Goal: Information Seeking & Learning: Learn about a topic

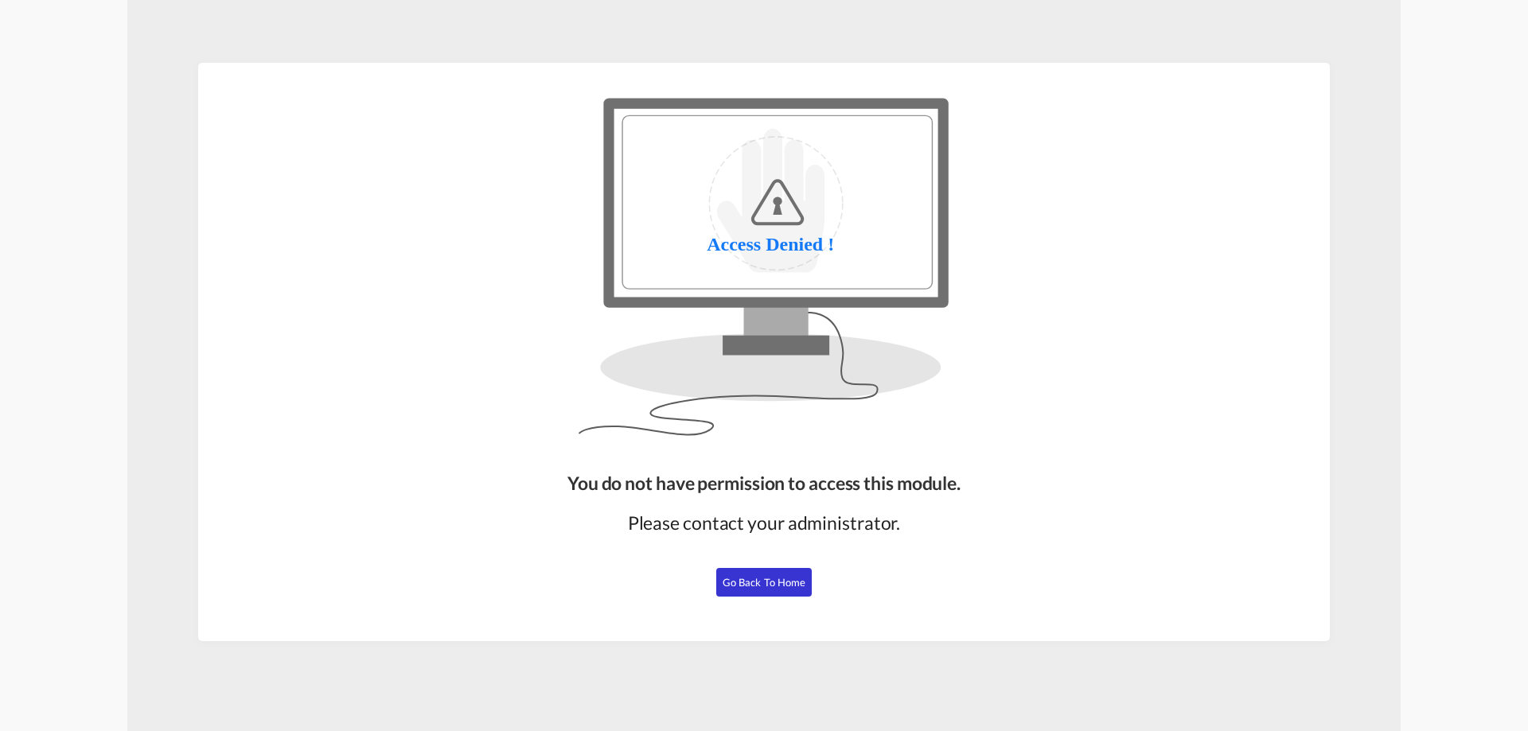
click at [756, 586] on span "Go Back to Home" at bounding box center [764, 582] width 84 height 13
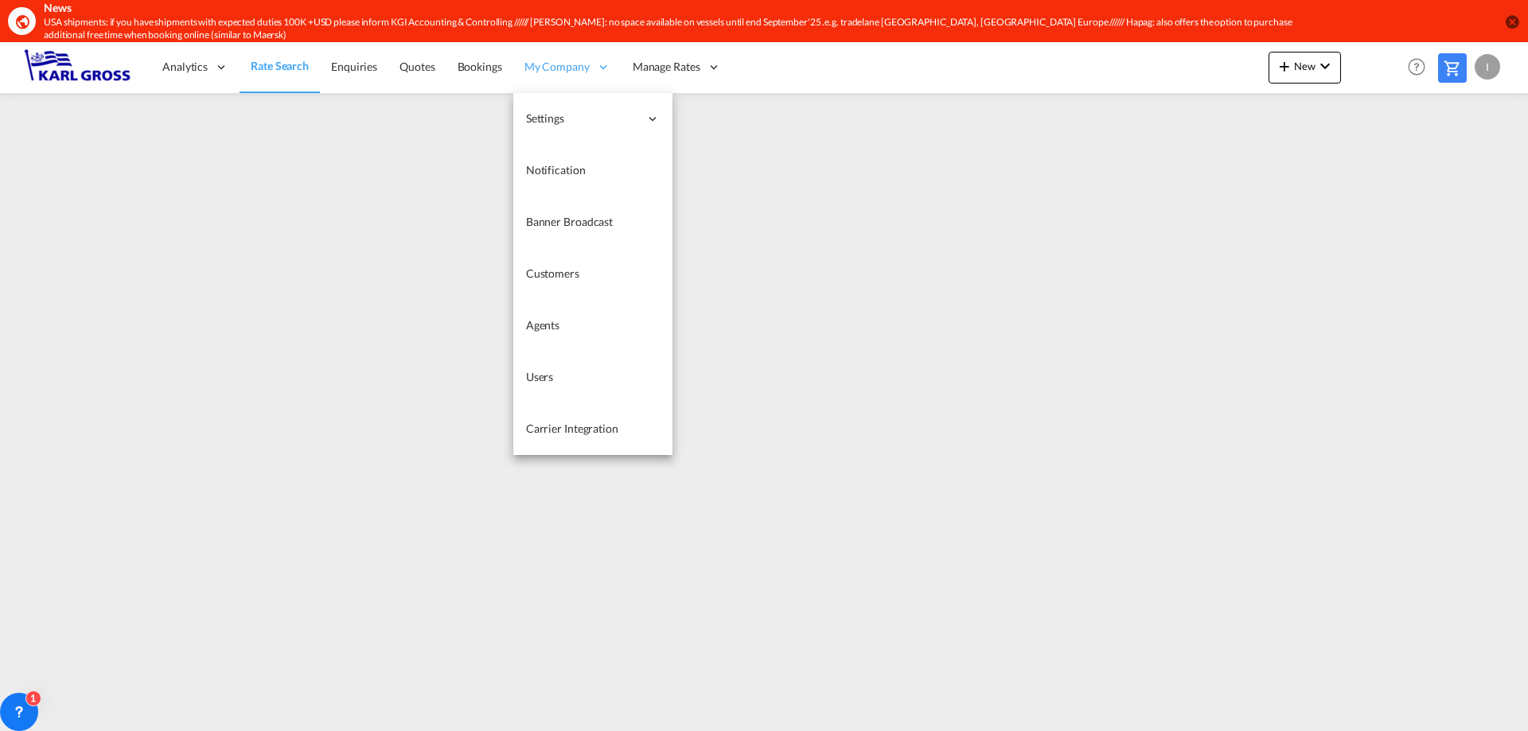
click at [596, 66] on icon at bounding box center [603, 67] width 14 height 14
click at [594, 440] on link "Carrier Integration" at bounding box center [592, 429] width 159 height 52
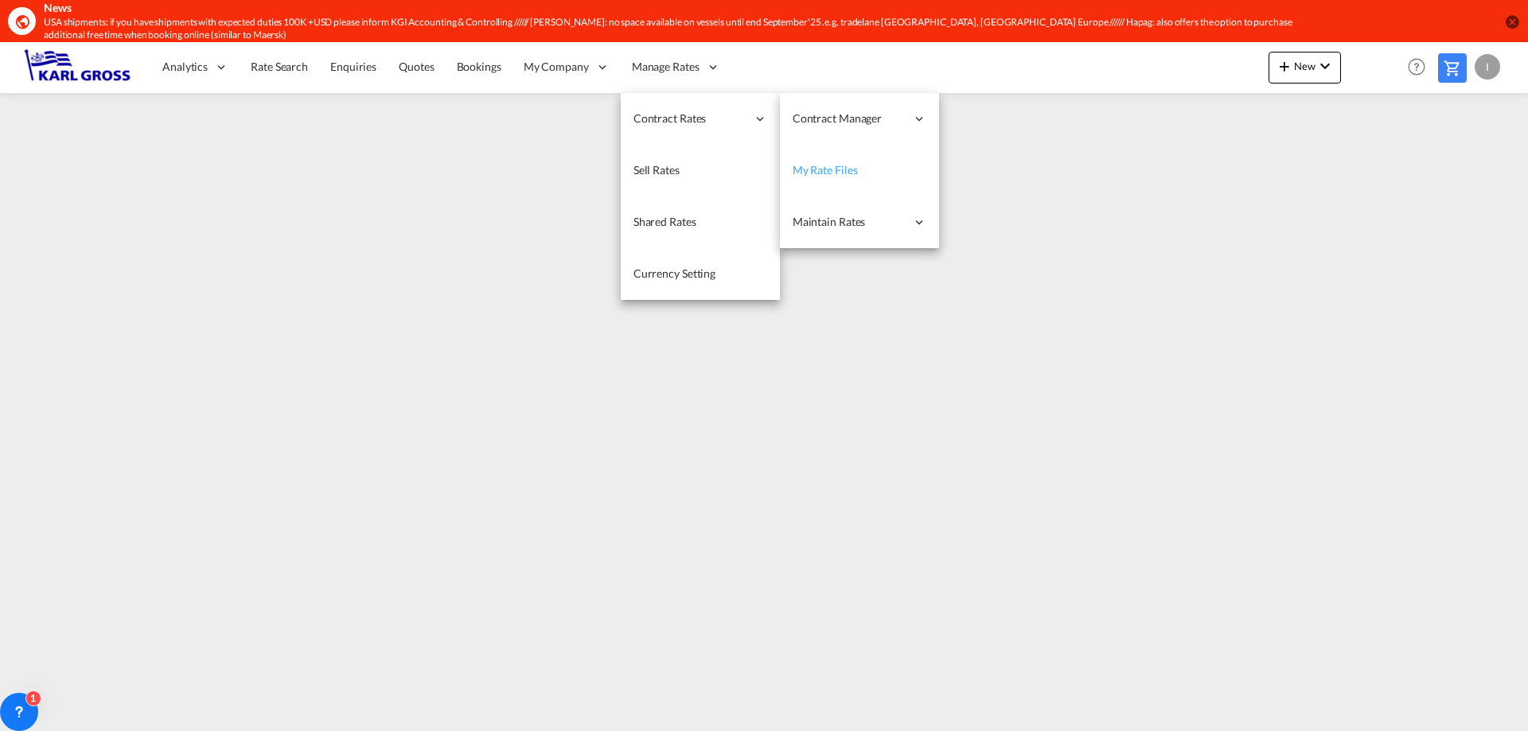
click at [831, 174] on span "My Rate Files" at bounding box center [824, 170] width 65 height 14
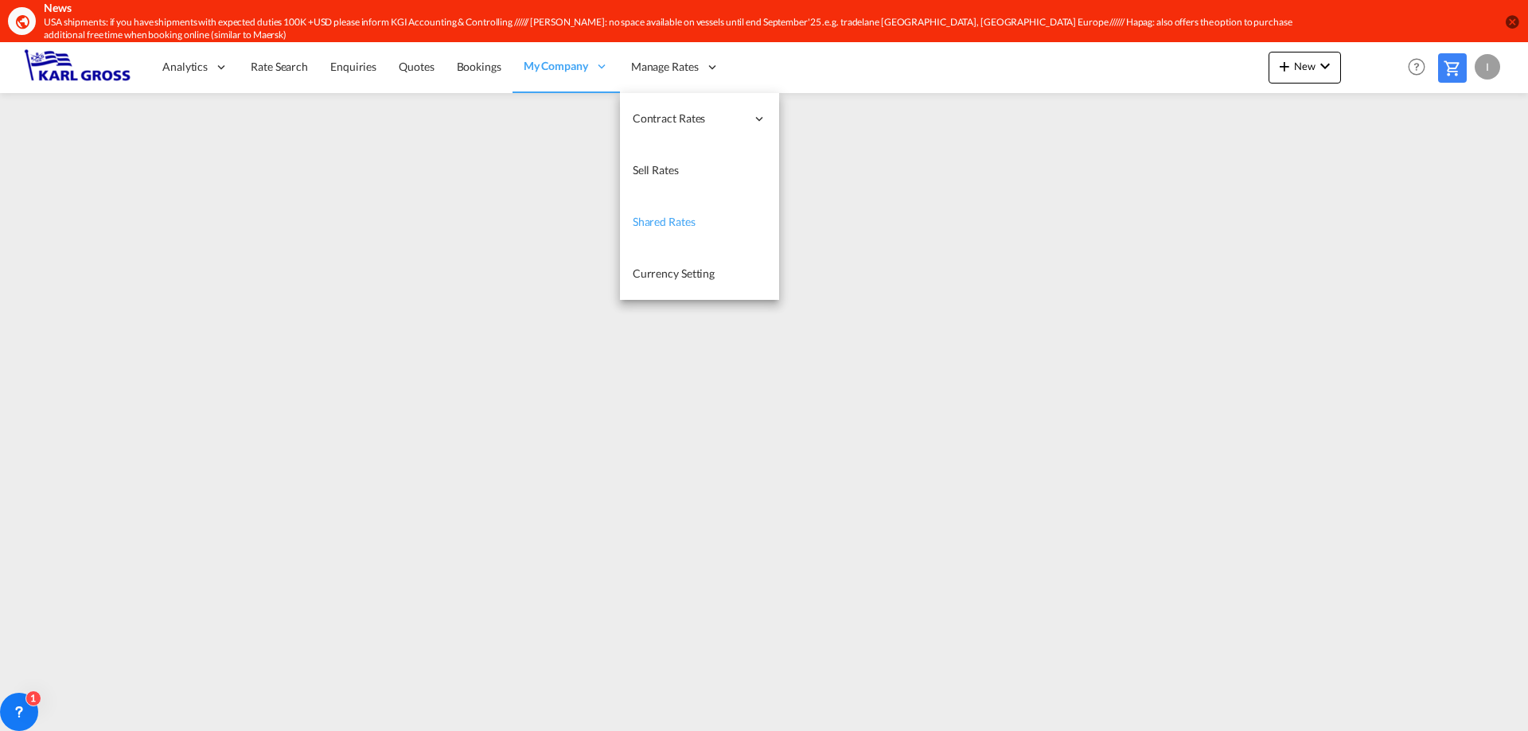
click at [689, 228] on span "Shared Rates" at bounding box center [664, 222] width 63 height 14
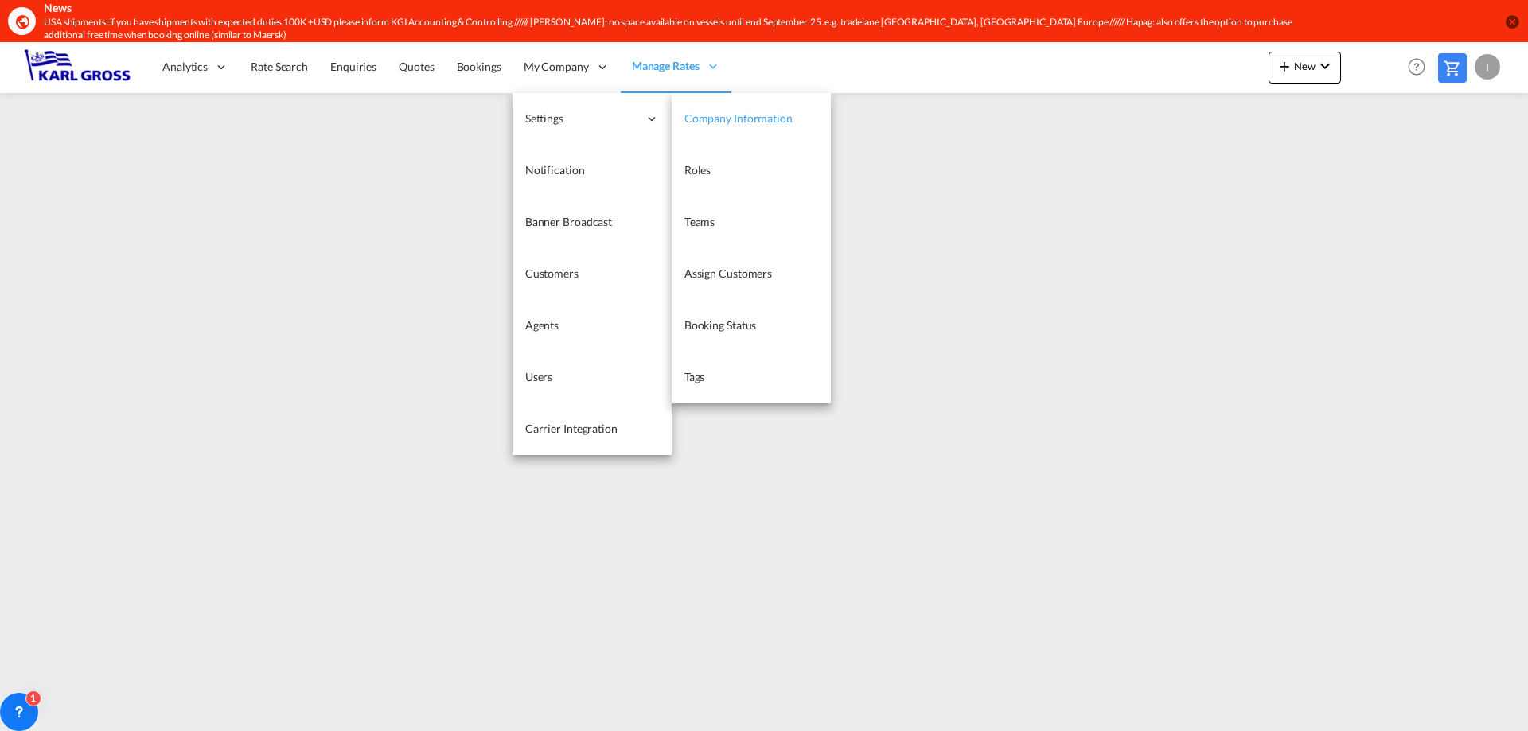
click at [707, 117] on span "Company Information" at bounding box center [738, 118] width 108 height 14
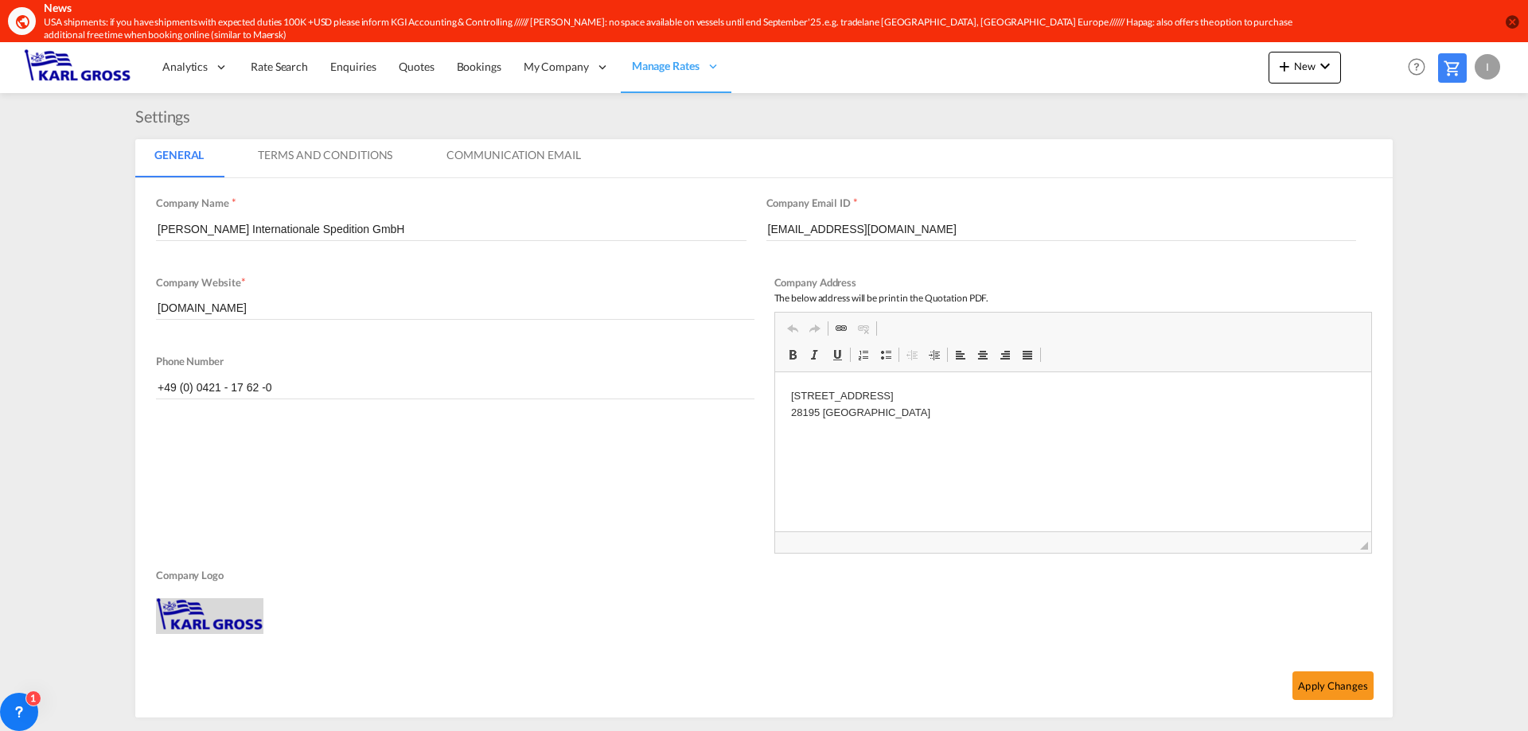
click at [443, 544] on div "Company Website * [DOMAIN_NAME] Phone Number +49 (0) 0421 - 17 62 -0" at bounding box center [455, 421] width 598 height 294
drag, startPoint x: 860, startPoint y: 415, endPoint x: 742, endPoint y: 395, distance: 119.4
click at [774, 395] on html "[STREET_ADDRESS]" at bounding box center [1072, 404] width 597 height 65
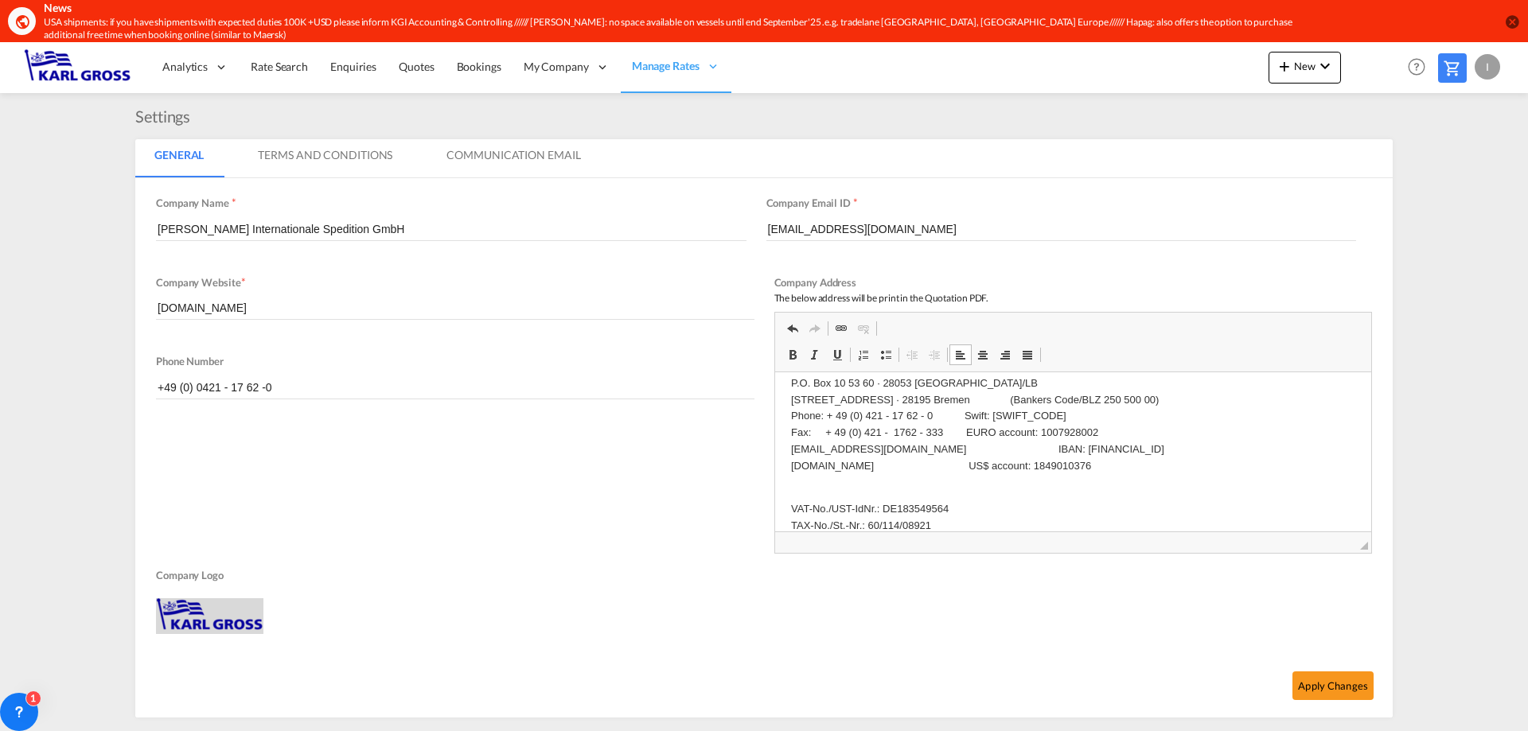
click at [968, 396] on p "P.O. Box 10 53 60 · [STREET_ADDRESS] · 28195 Bremen (Bankers Code/BLZ [PHONE_NU…" at bounding box center [1072, 434] width 565 height 116
click at [961, 381] on p "P.O. Box 10 53 60 · [STREET_ADDRESS] · 28195 Bremen (Bankers Code/BLZ [PHONE_NU…" at bounding box center [1072, 434] width 565 height 116
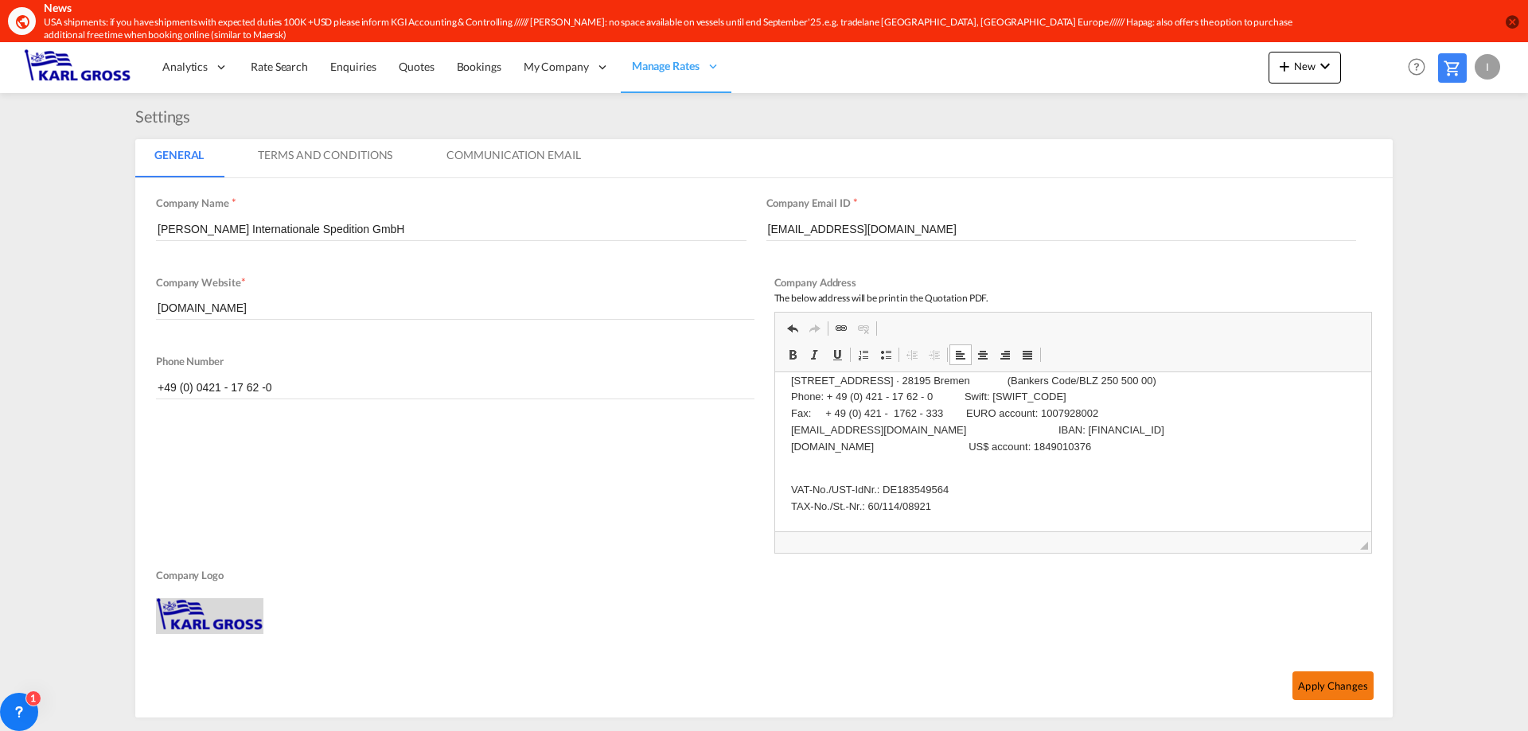
click at [1331, 685] on button "Apply Changes" at bounding box center [1332, 686] width 81 height 29
click at [1340, 683] on button "Apply Changes" at bounding box center [1332, 686] width 81 height 29
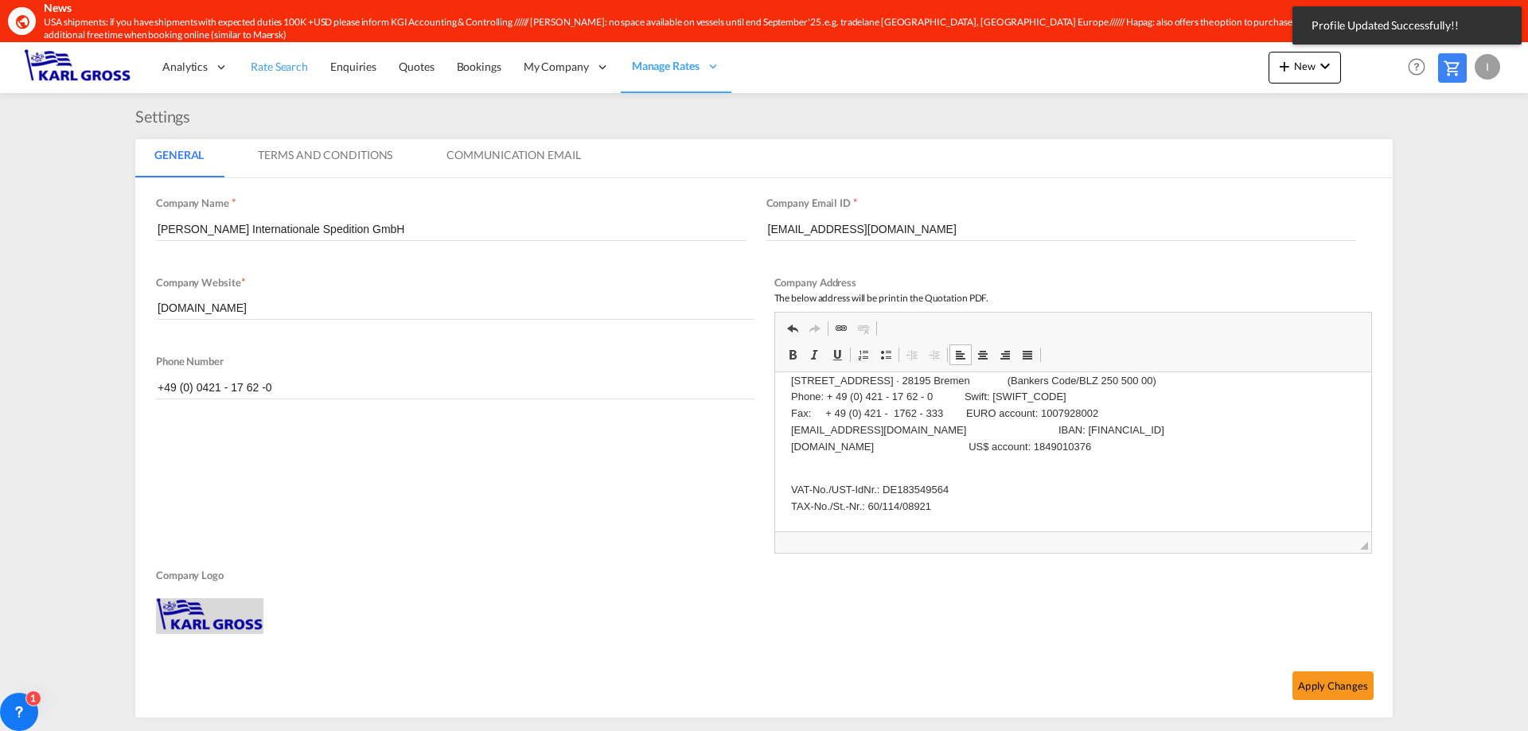
click at [266, 72] on span "Rate Search" at bounding box center [279, 67] width 57 height 14
